Goal: Complete application form

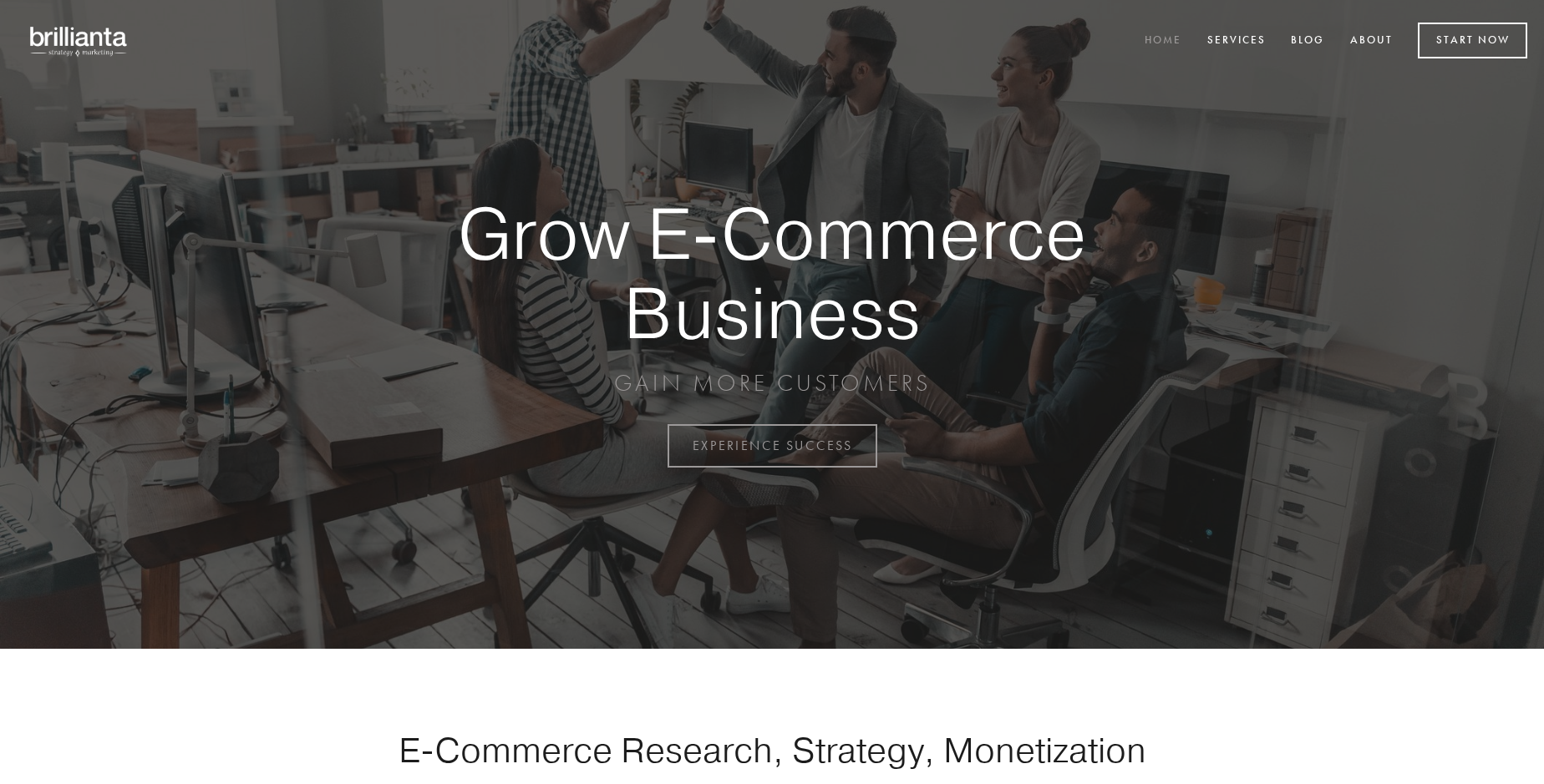
scroll to position [4378, 0]
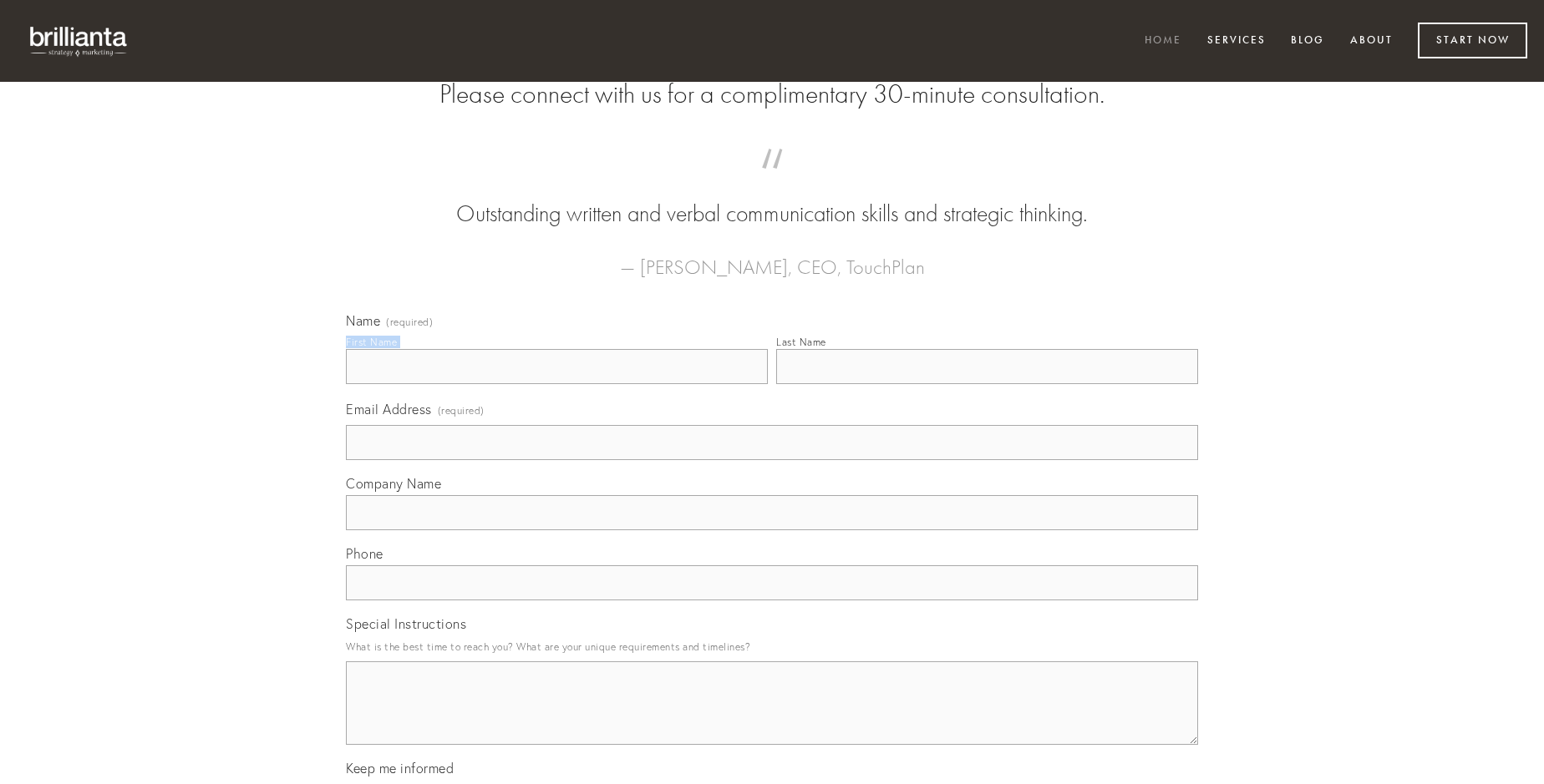
type input "[PERSON_NAME]"
click at [987, 384] on input "Last Name" at bounding box center [988, 367] width 422 height 35
type input "[PERSON_NAME]"
click at [772, 460] on input "Email Address (required)" at bounding box center [772, 443] width 853 height 35
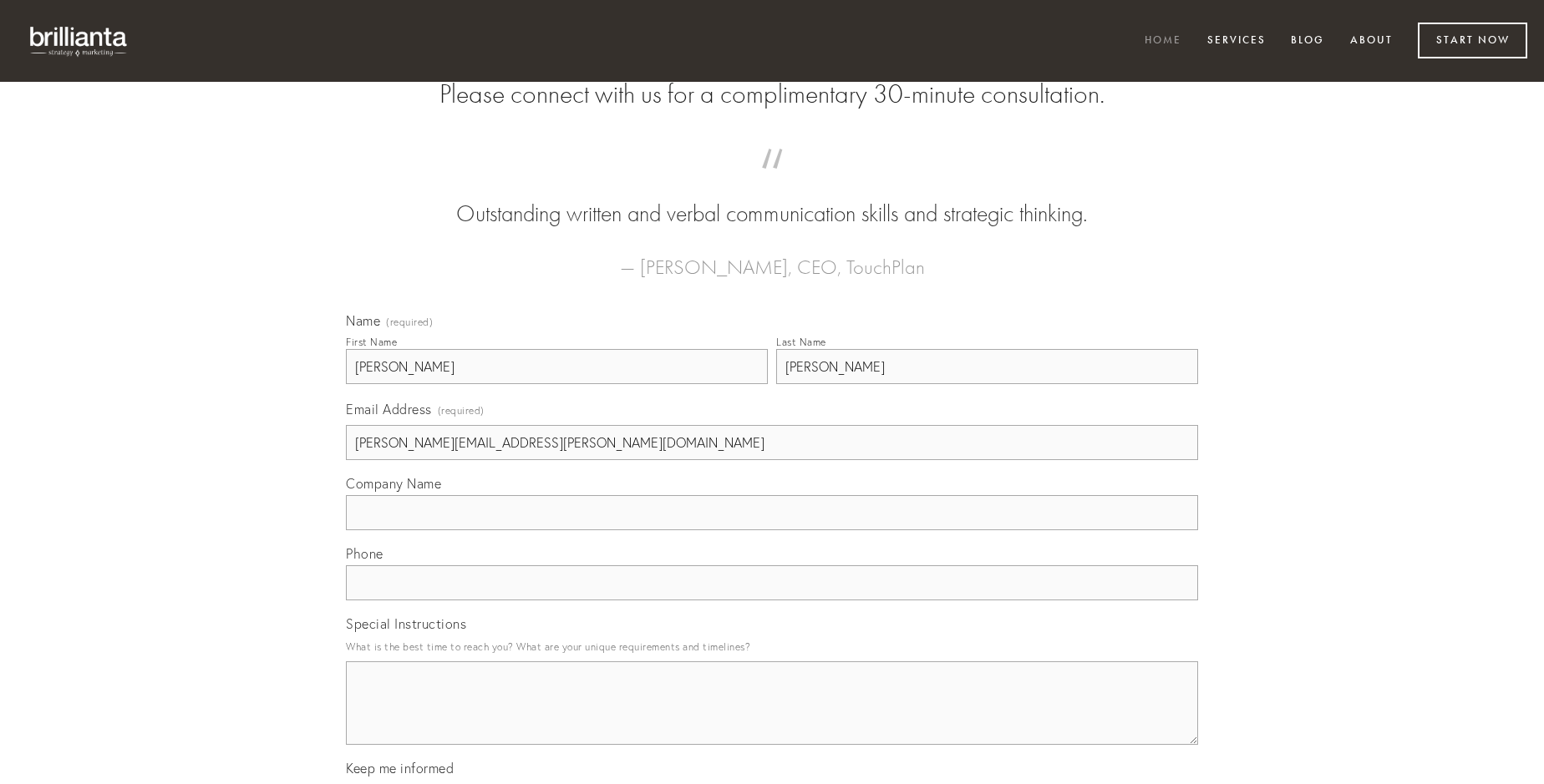
type input "[PERSON_NAME][EMAIL_ADDRESS][PERSON_NAME][DOMAIN_NAME]"
click at [772, 531] on input "Company Name" at bounding box center [772, 513] width 853 height 35
type input "volo"
click at [772, 600] on input "text" at bounding box center [772, 583] width 853 height 35
click at [772, 719] on textarea "Special Instructions" at bounding box center [772, 703] width 853 height 83
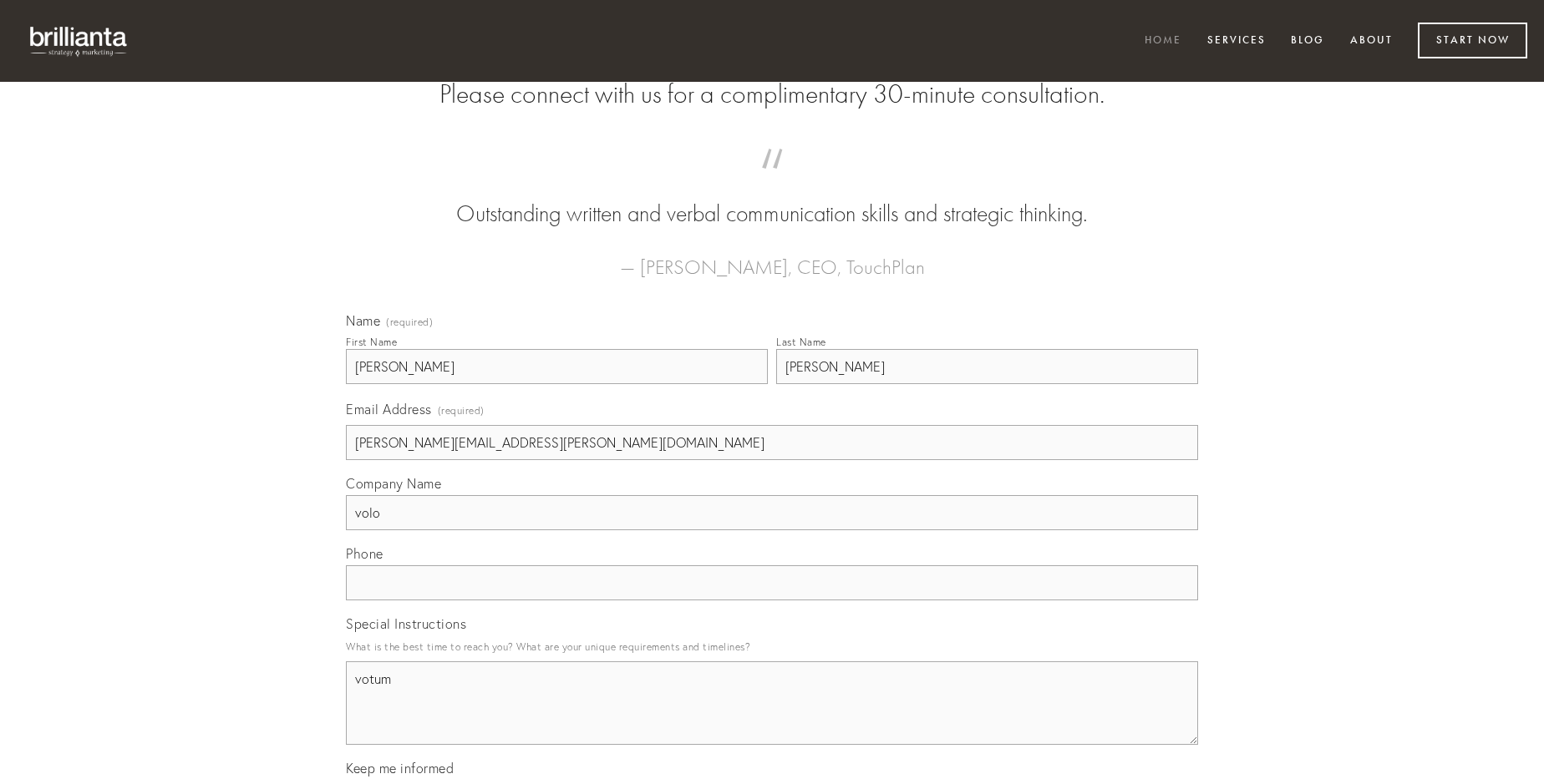
type textarea "votum"
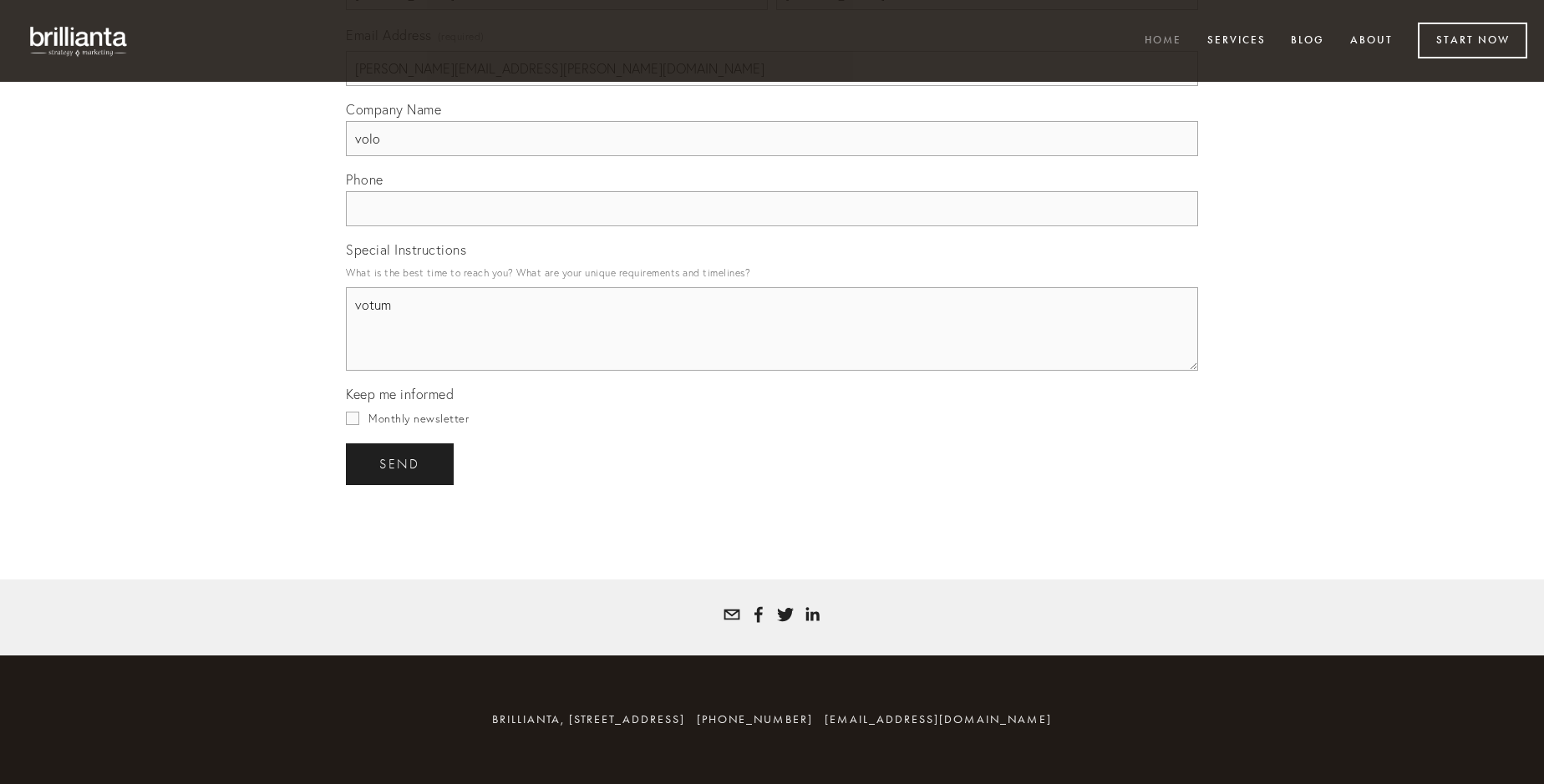
click at [401, 463] on span "send" at bounding box center [400, 463] width 41 height 15
